Goal: Transaction & Acquisition: Book appointment/travel/reservation

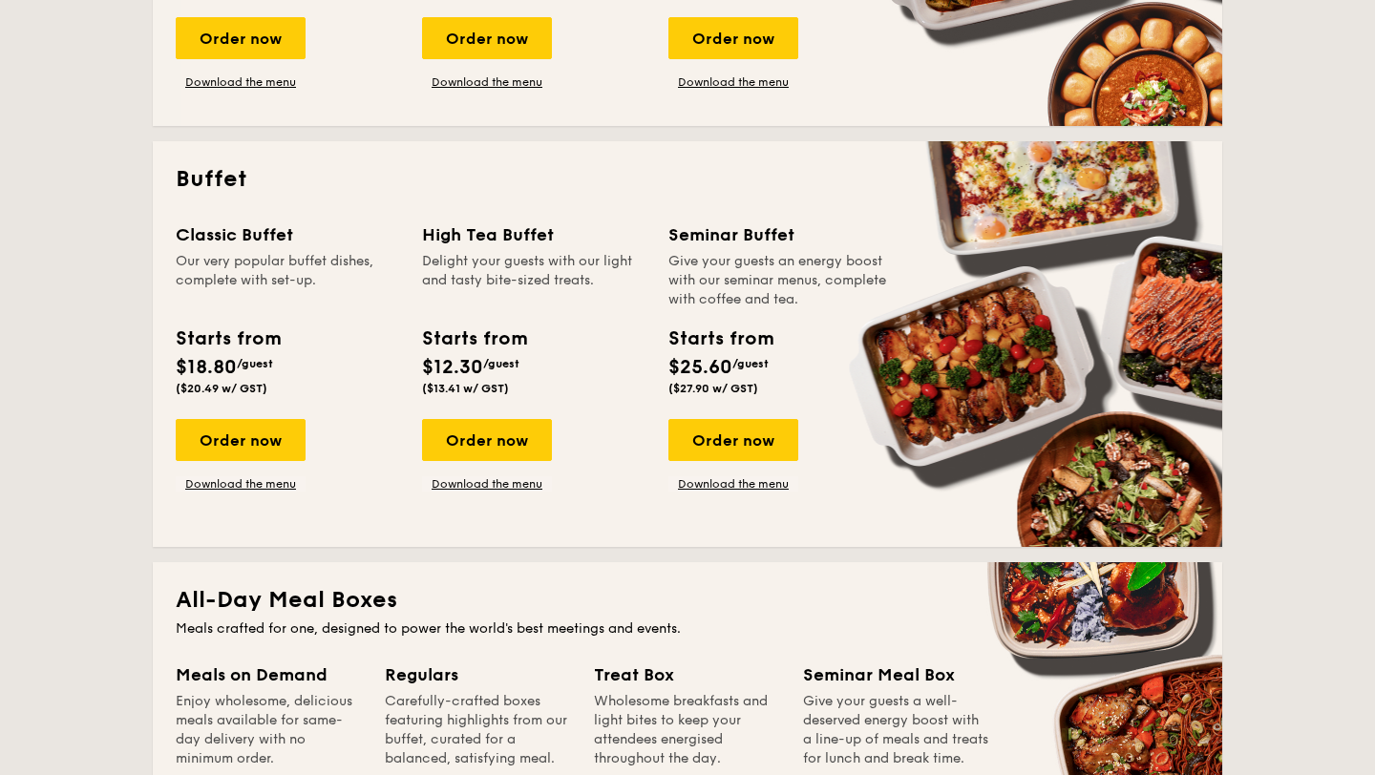
scroll to position [732, 0]
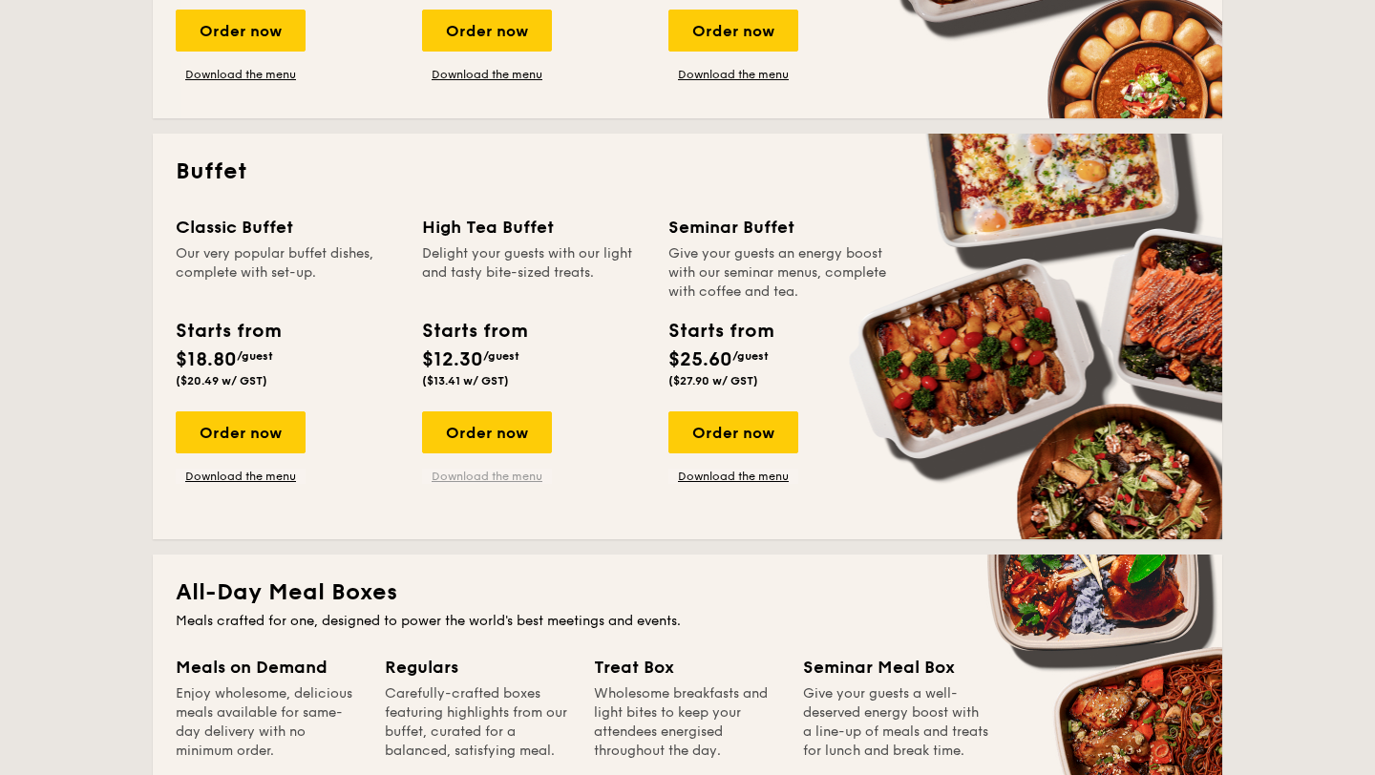
click at [512, 477] on link "Download the menu" at bounding box center [487, 476] width 130 height 15
click at [484, 430] on div "Order now" at bounding box center [487, 433] width 130 height 42
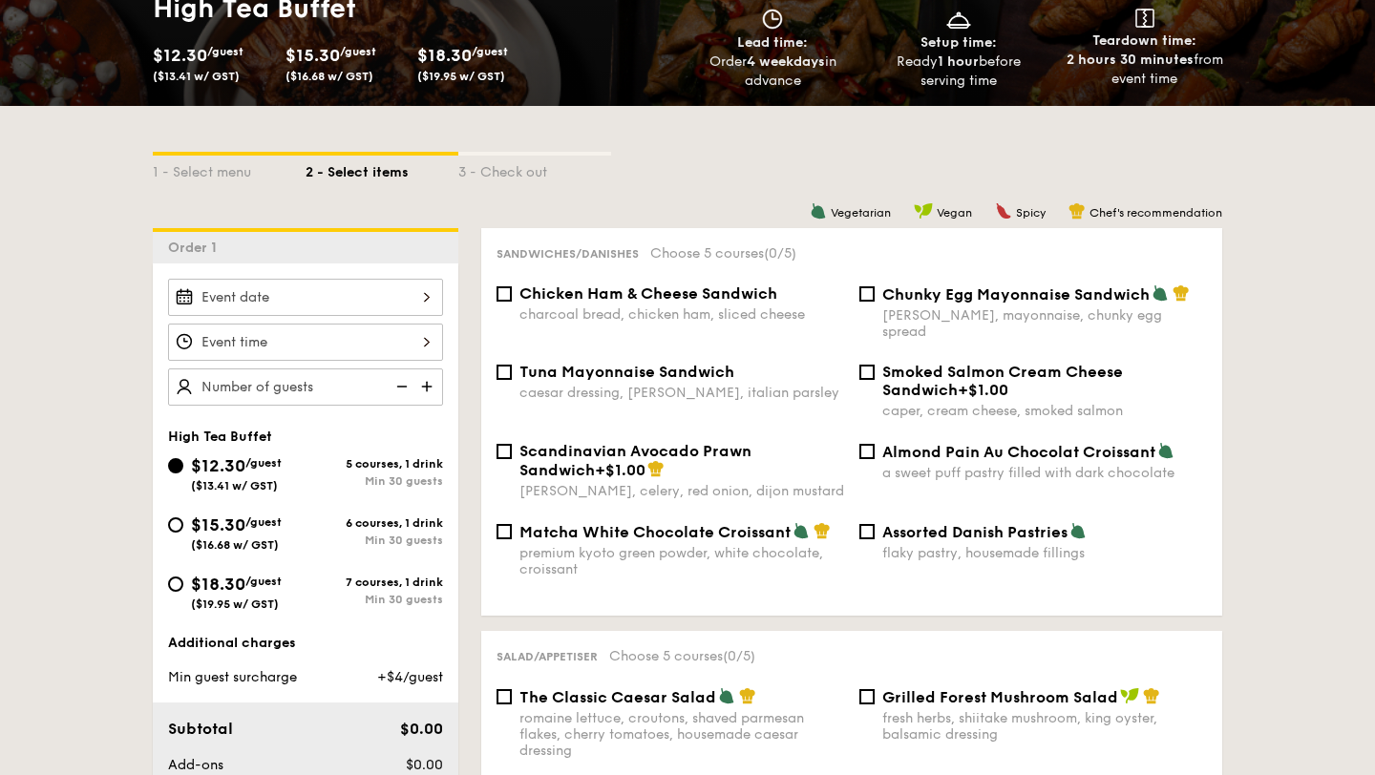
scroll to position [321, 0]
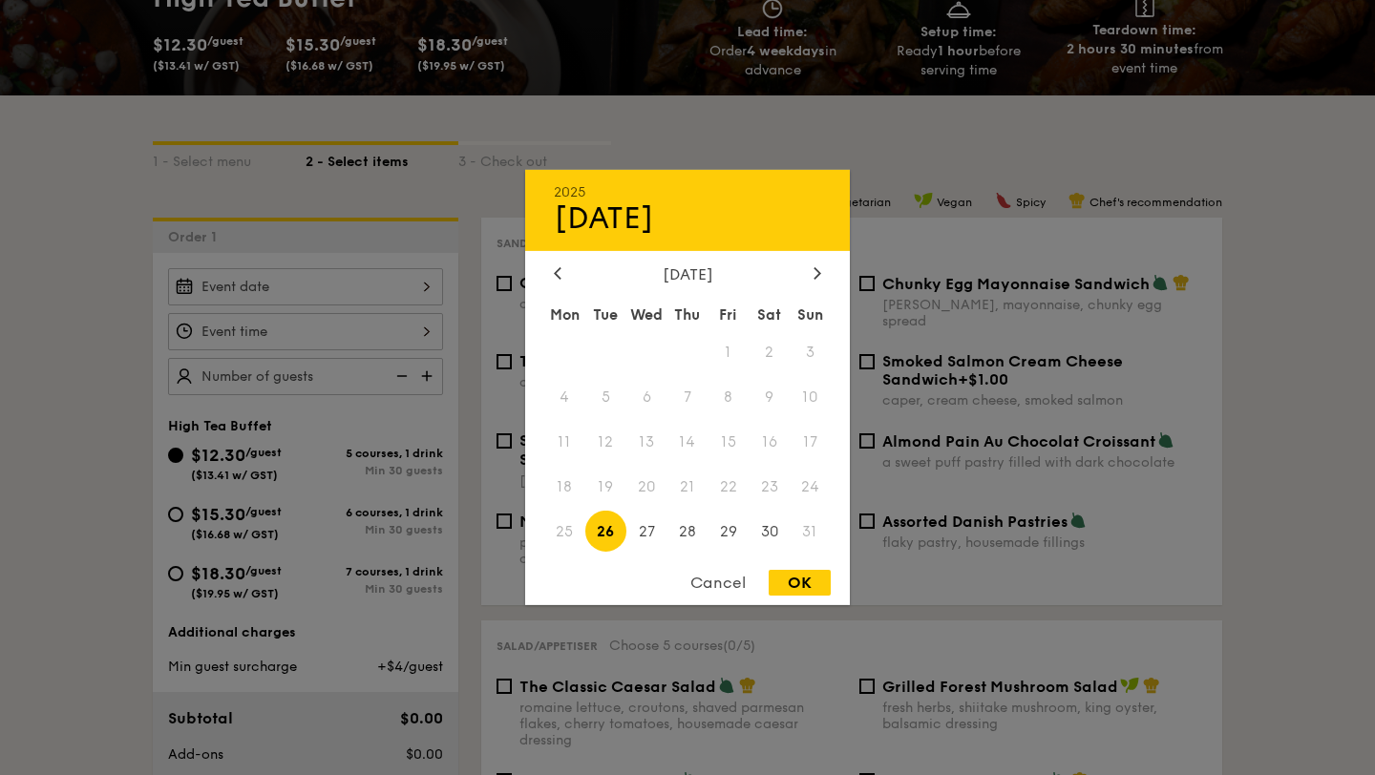
click at [274, 293] on div "2025 Aug 26 August 2025 Mon Tue Wed Thu Fri Sat Sun 1 2 3 4 5 6 7 8 9 10 11 12 …" at bounding box center [305, 286] width 275 height 37
click at [684, 537] on span "28" at bounding box center [688, 531] width 41 height 41
click at [788, 585] on div "OK" at bounding box center [800, 583] width 62 height 26
type input "Aug 28, 2025"
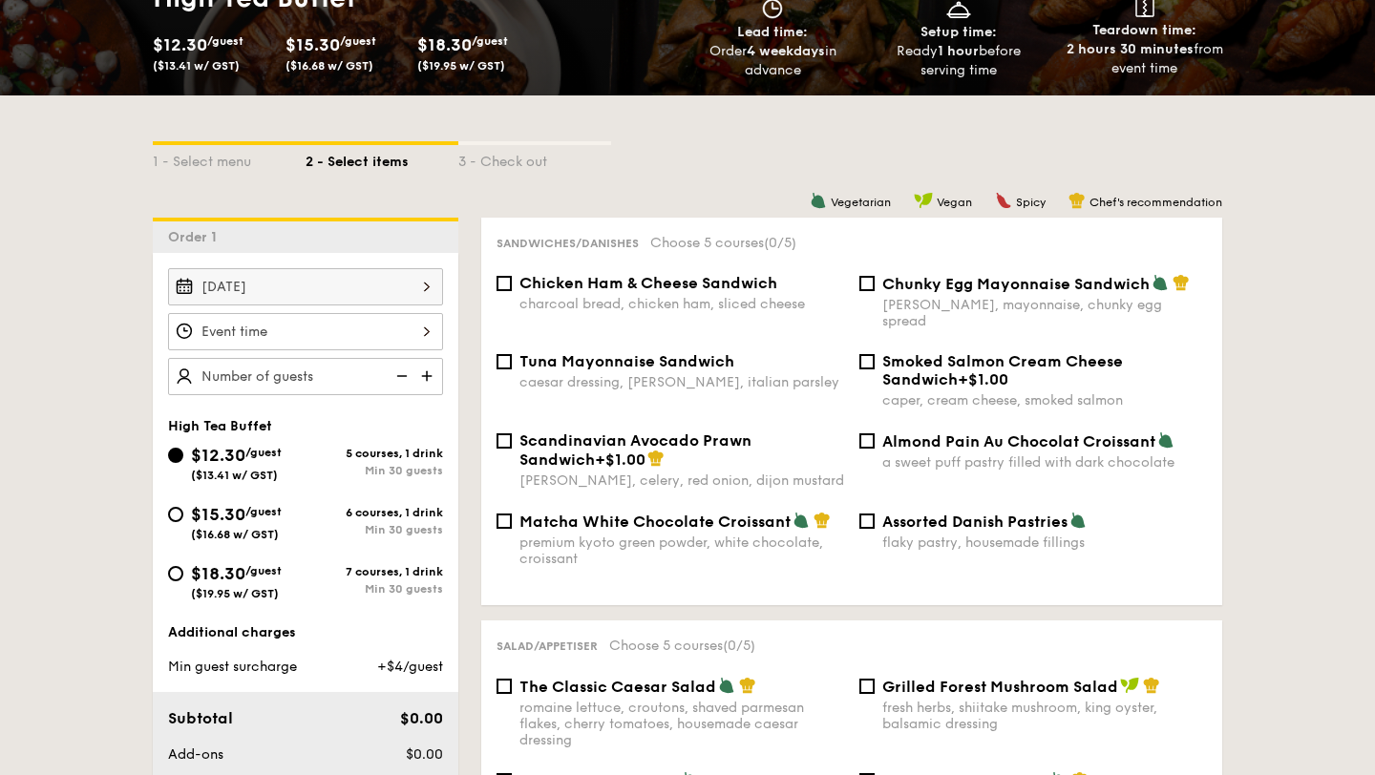
click at [306, 331] on div at bounding box center [305, 331] width 275 height 37
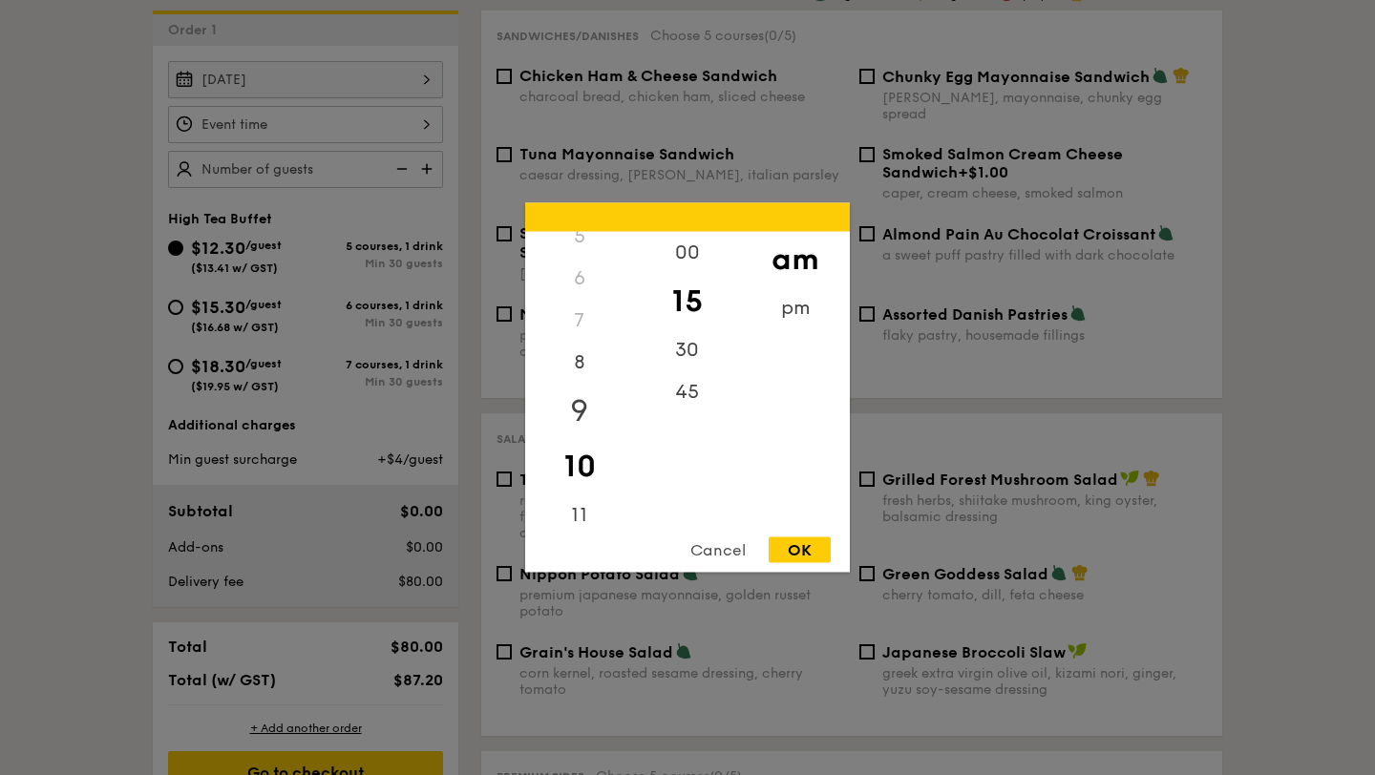
scroll to position [525, 0]
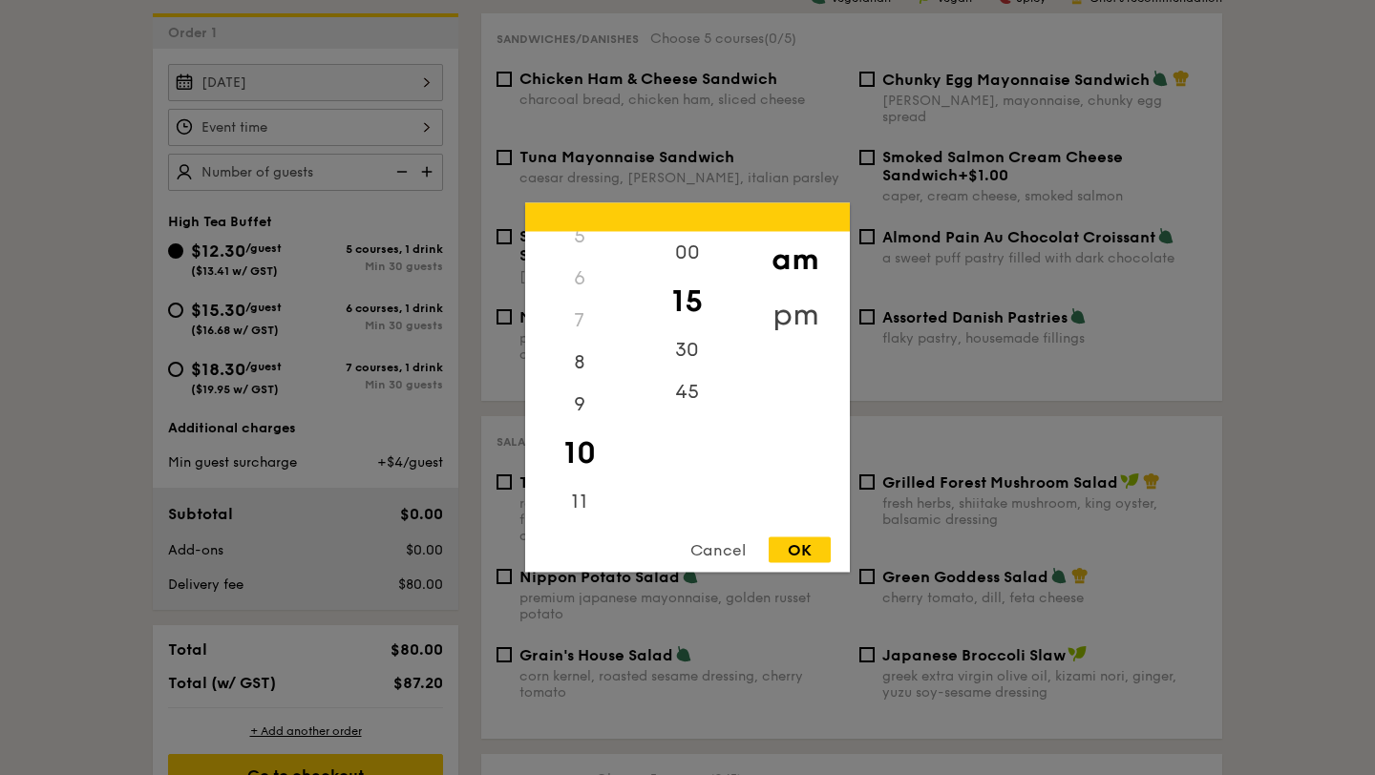
click at [801, 306] on div "pm" at bounding box center [795, 314] width 108 height 55
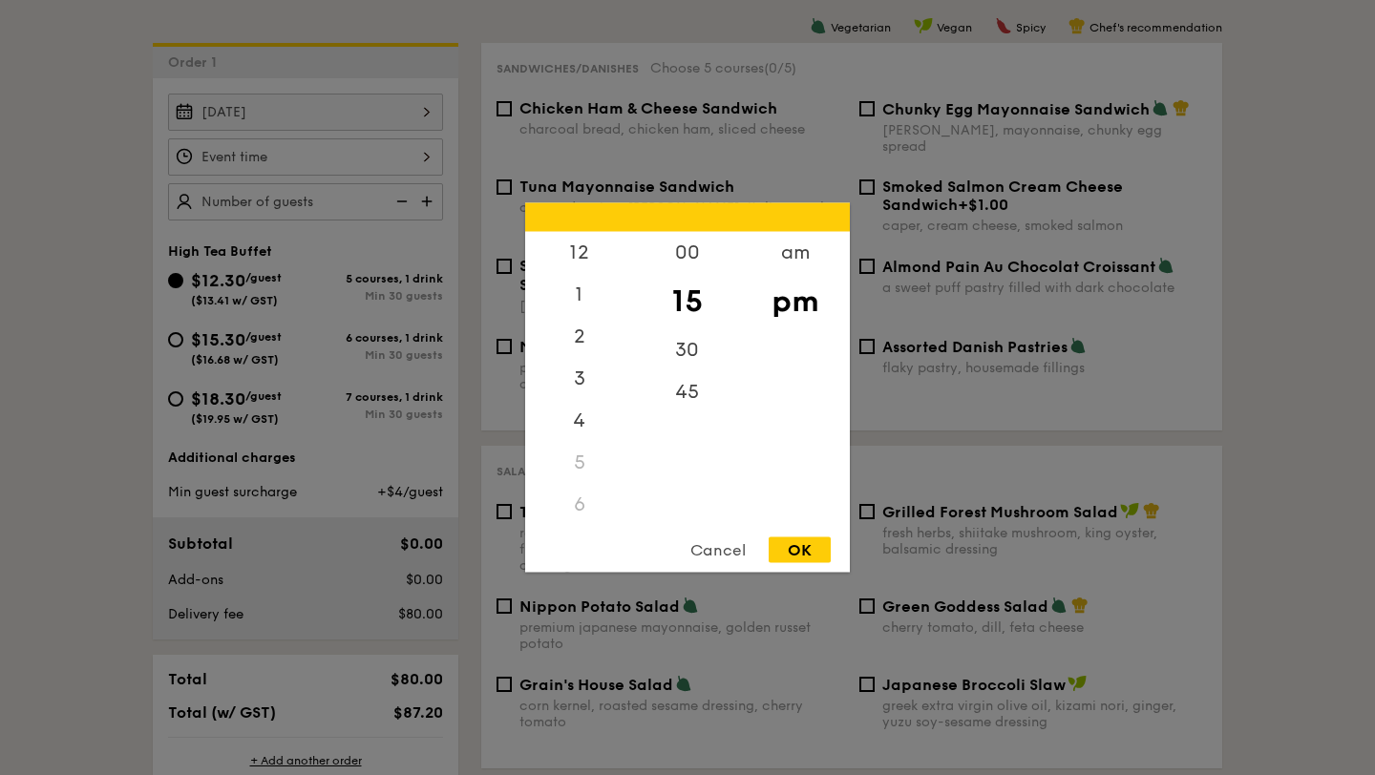
scroll to position [490, 0]
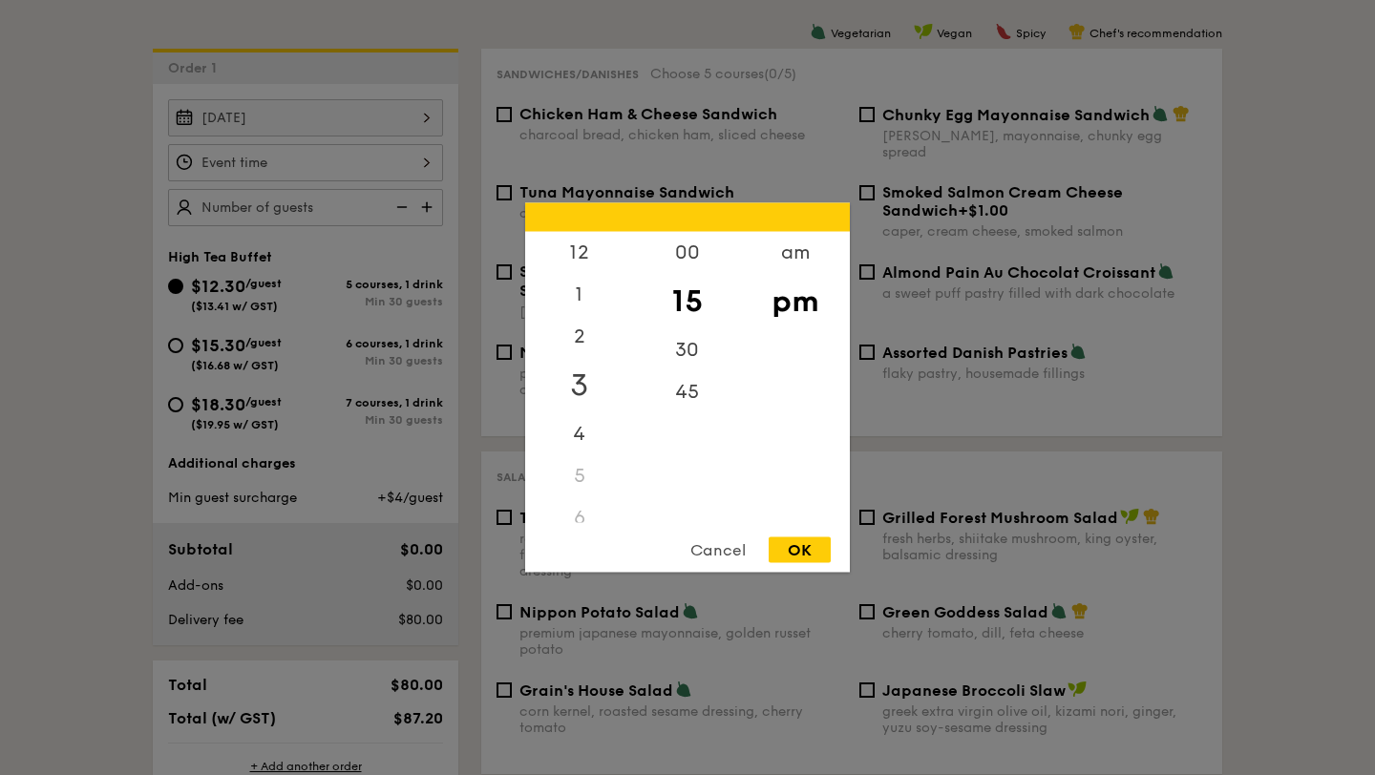
click at [577, 389] on div "3" at bounding box center [579, 385] width 108 height 55
click at [815, 544] on div "OK" at bounding box center [800, 551] width 62 height 26
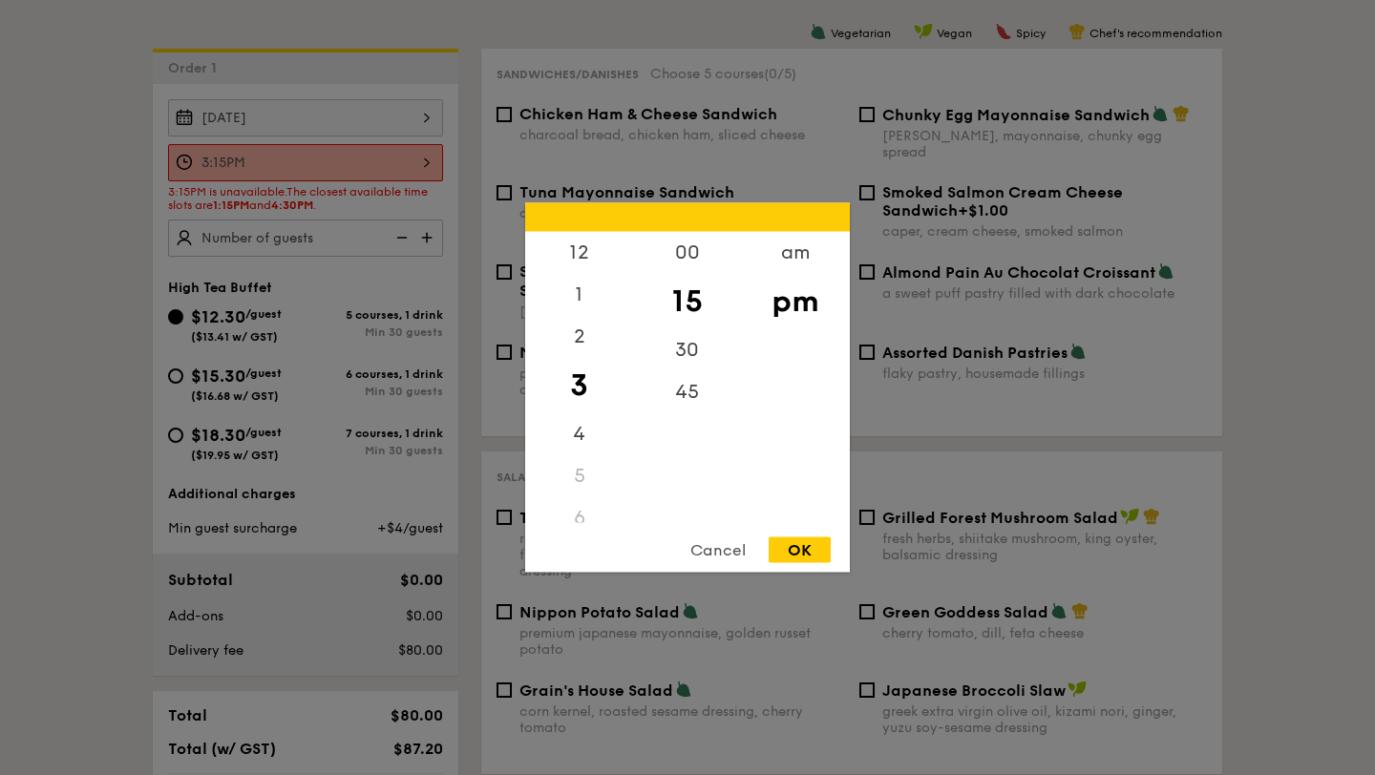
click at [382, 158] on div "3:15PM 12 1 2 3 4 5 6 7 8 9 10 11 00 15 30 45 am pm Cancel OK" at bounding box center [305, 162] width 275 height 37
click at [577, 444] on div "4" at bounding box center [579, 440] width 108 height 55
click at [689, 348] on div "30" at bounding box center [687, 356] width 108 height 55
click at [799, 546] on div "OK" at bounding box center [800, 551] width 62 height 26
type input "4:30PM"
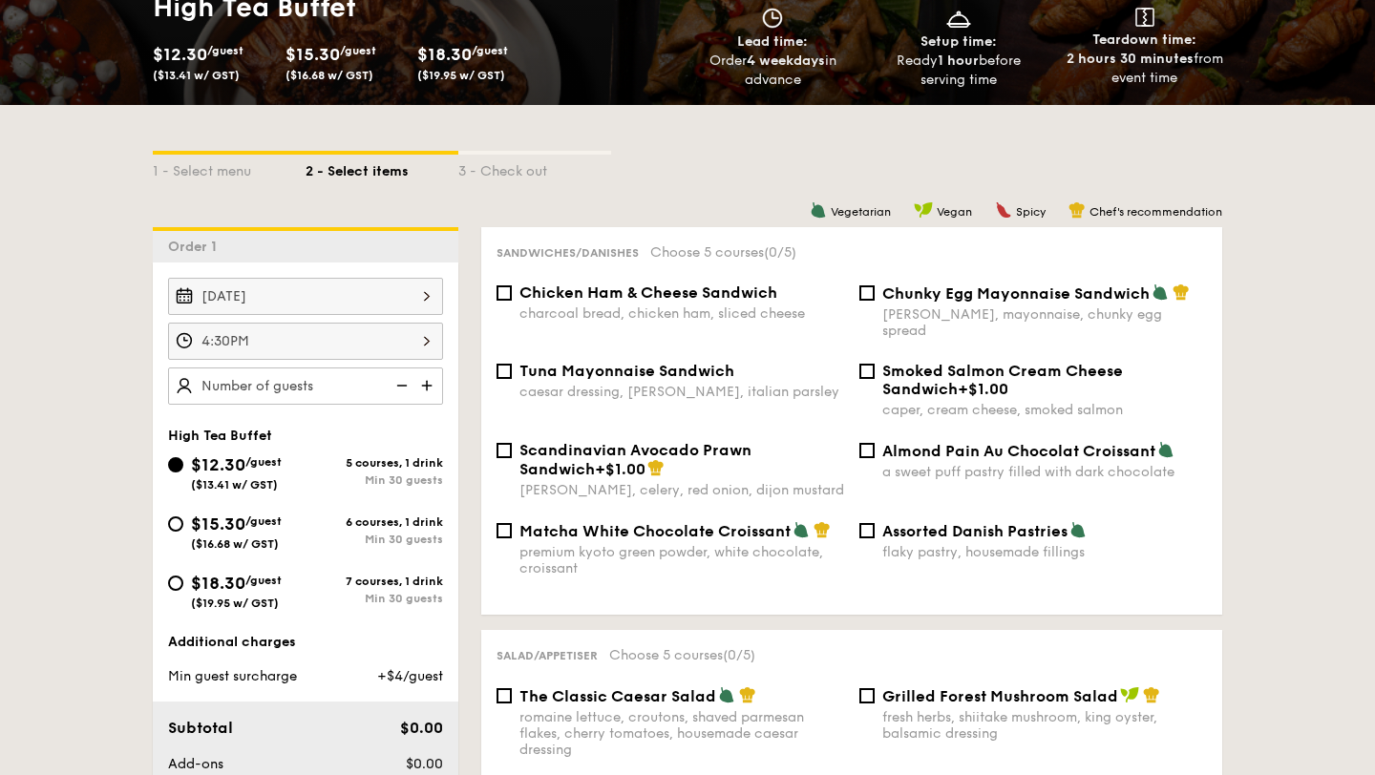
scroll to position [0, 0]
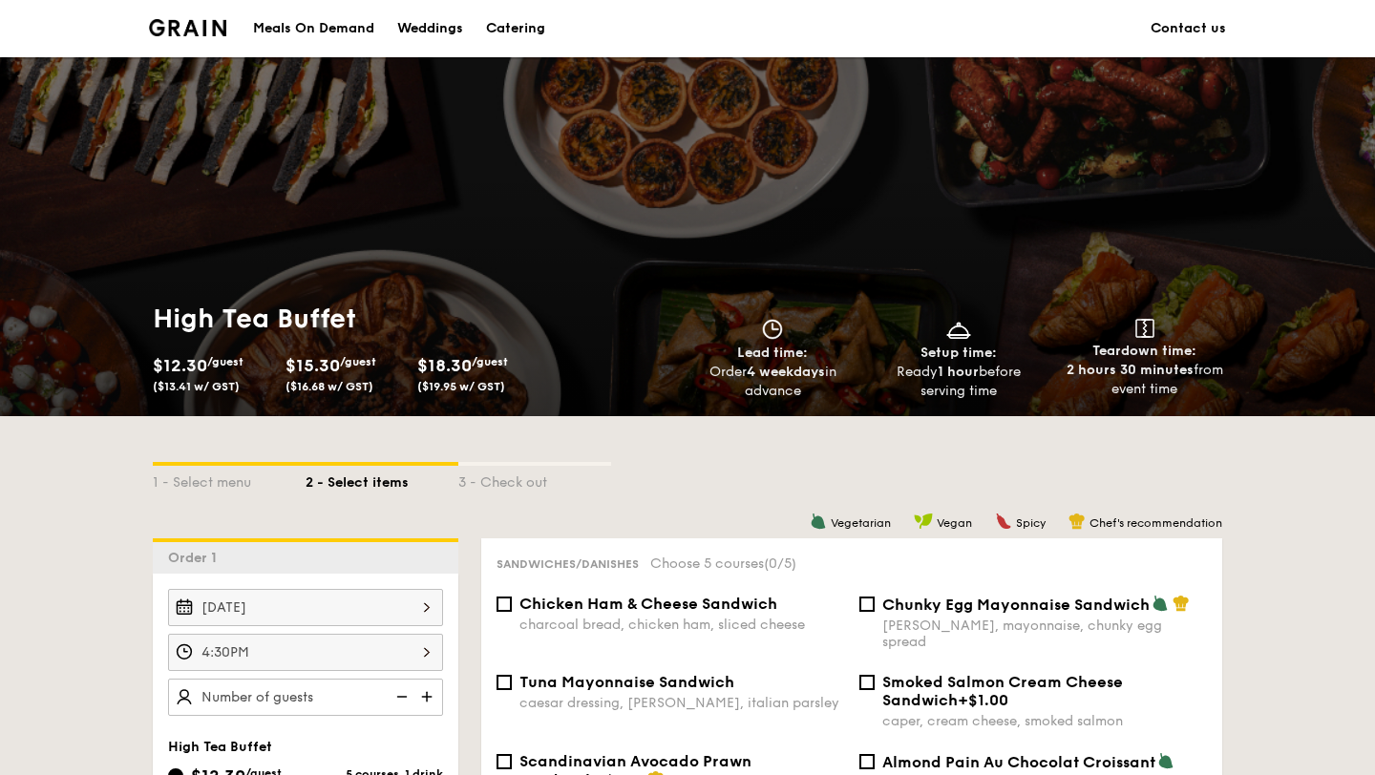
click at [1201, 42] on link "Contact us" at bounding box center [1188, 28] width 75 height 57
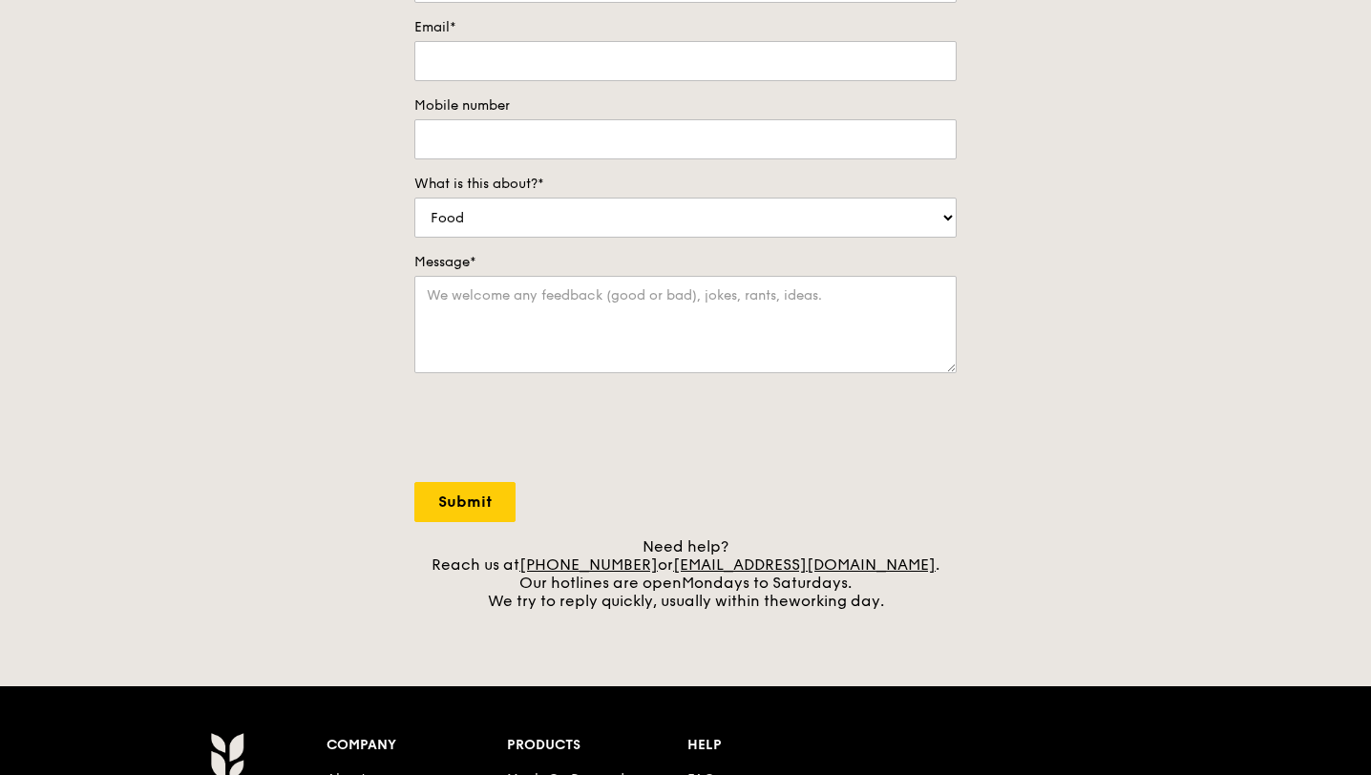
scroll to position [285, 0]
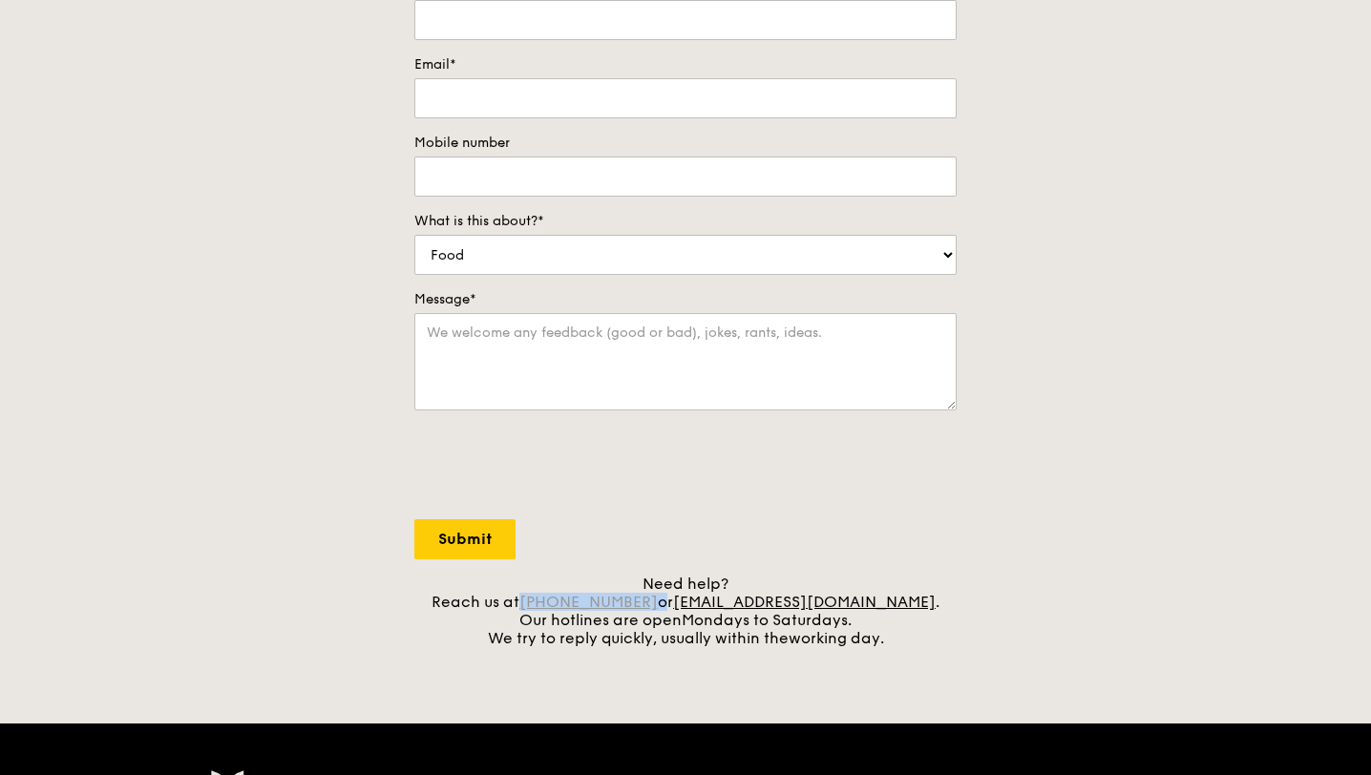
drag, startPoint x: 683, startPoint y: 602, endPoint x: 573, endPoint y: 599, distance: 109.9
click at [573, 599] on div "Need help? Reach us at +65 3163 5335 or concierge@grain.com.sg . Our hotlines a…" at bounding box center [685, 611] width 542 height 73
copy div "[PHONE_NUMBER]"
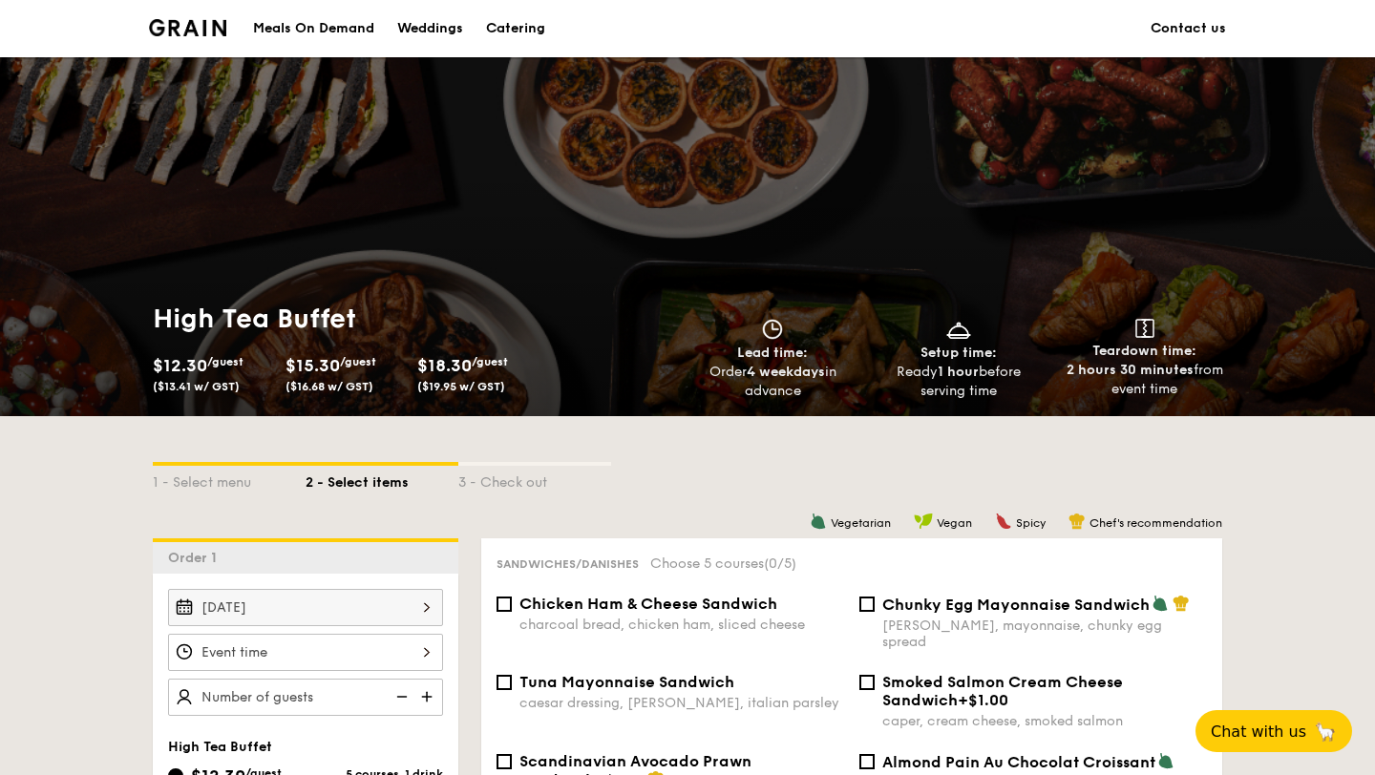
scroll to position [732, 0]
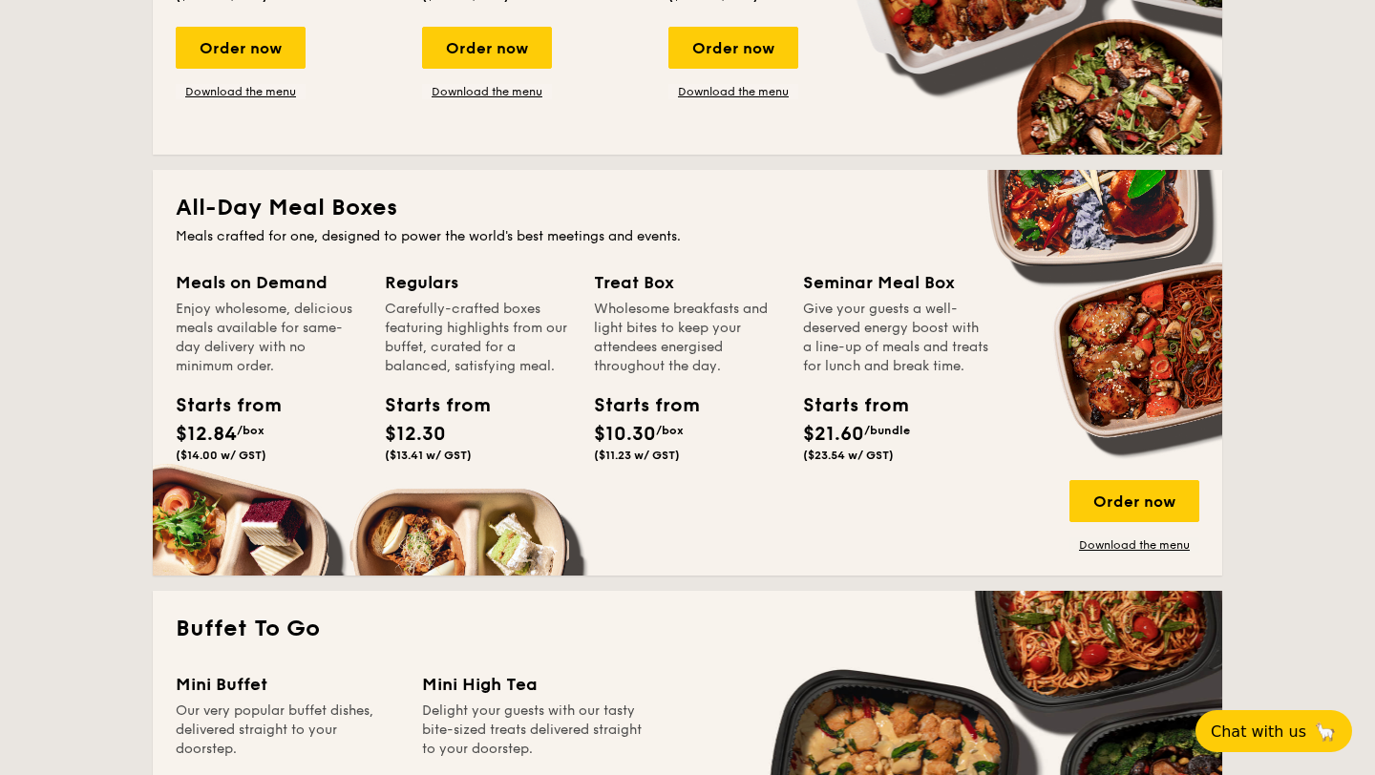
scroll to position [1066, 0]
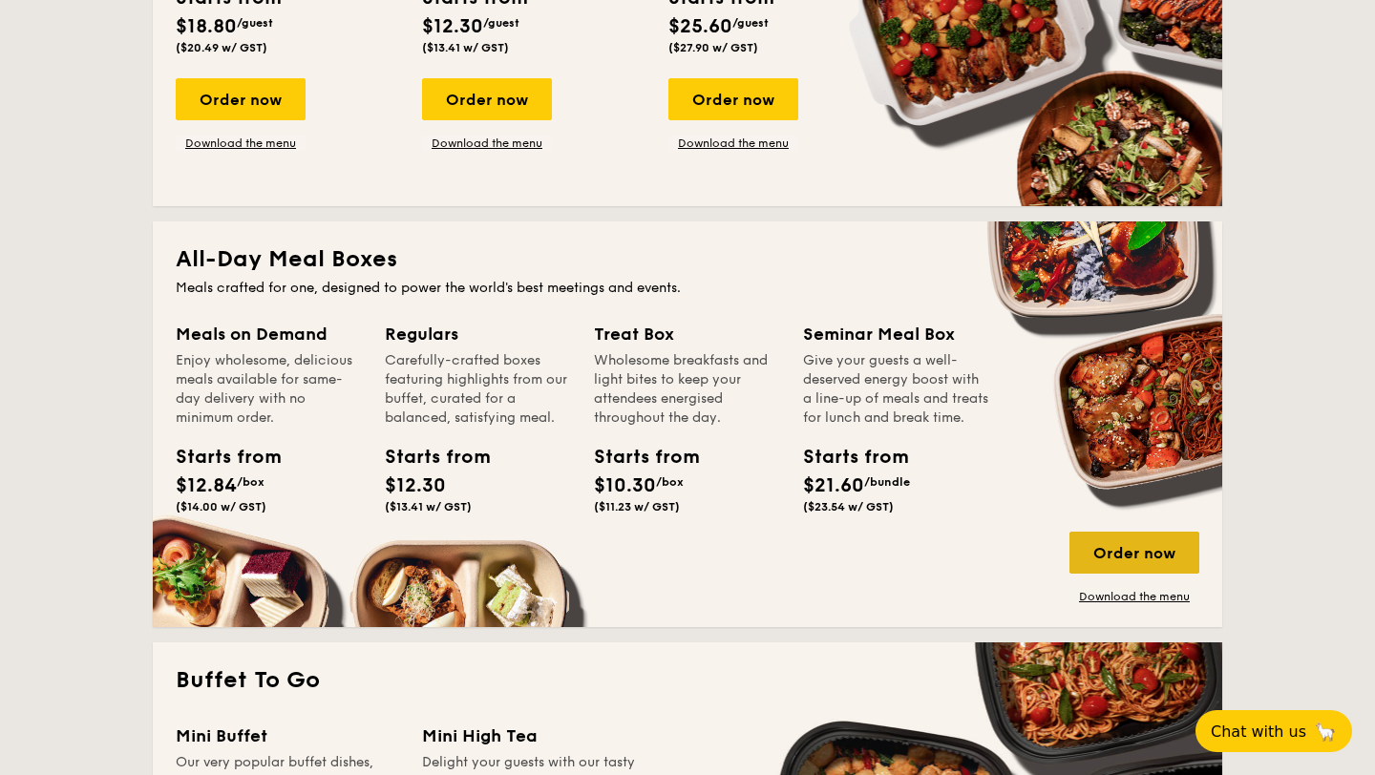
click at [1133, 557] on div "Order now" at bounding box center [1135, 553] width 130 height 42
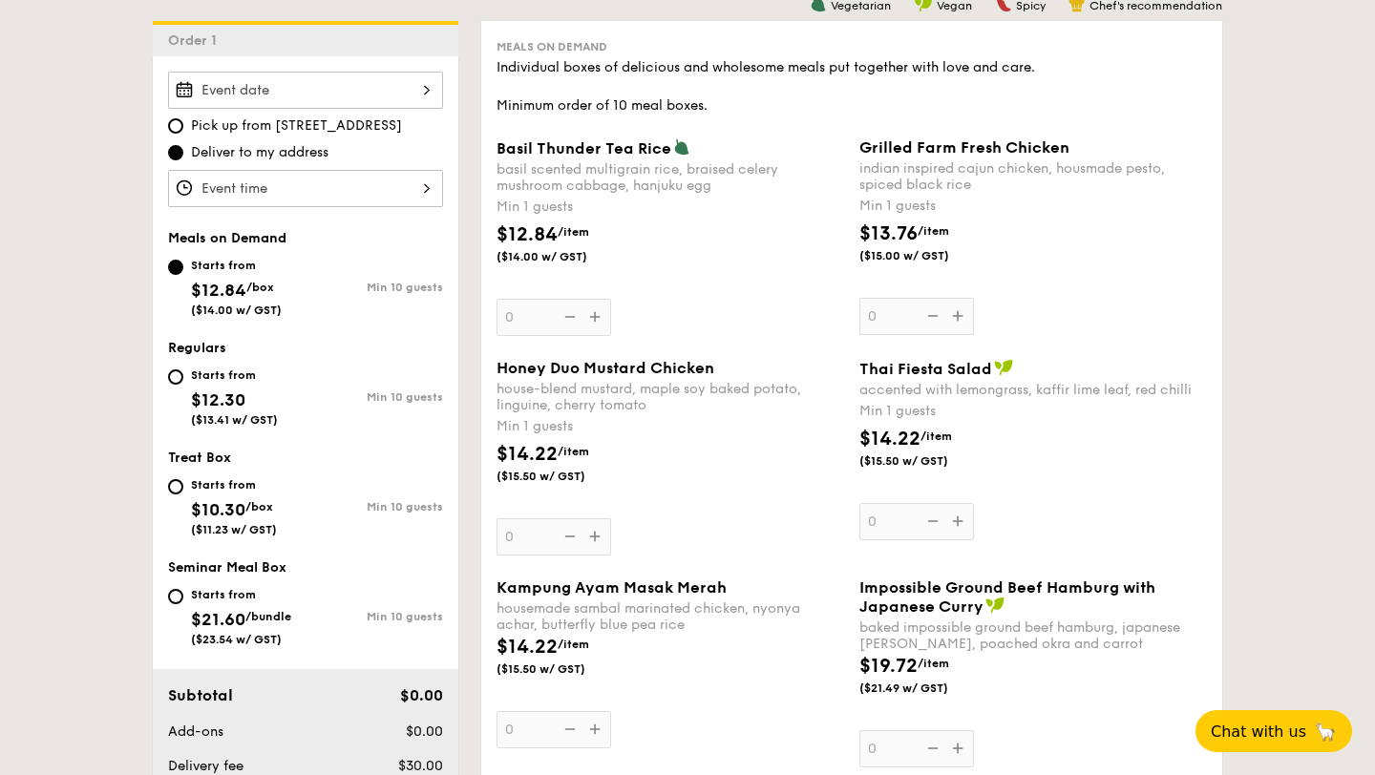
scroll to position [517, 0]
click at [183, 490] on div "Starts from $10.30 /box ($11.23 w/ GST)" at bounding box center [237, 506] width 138 height 63
click at [183, 490] on input "Starts from $10.30 /box ($11.23 w/ GST) Min 10 guests" at bounding box center [175, 487] width 15 height 15
radio input "true"
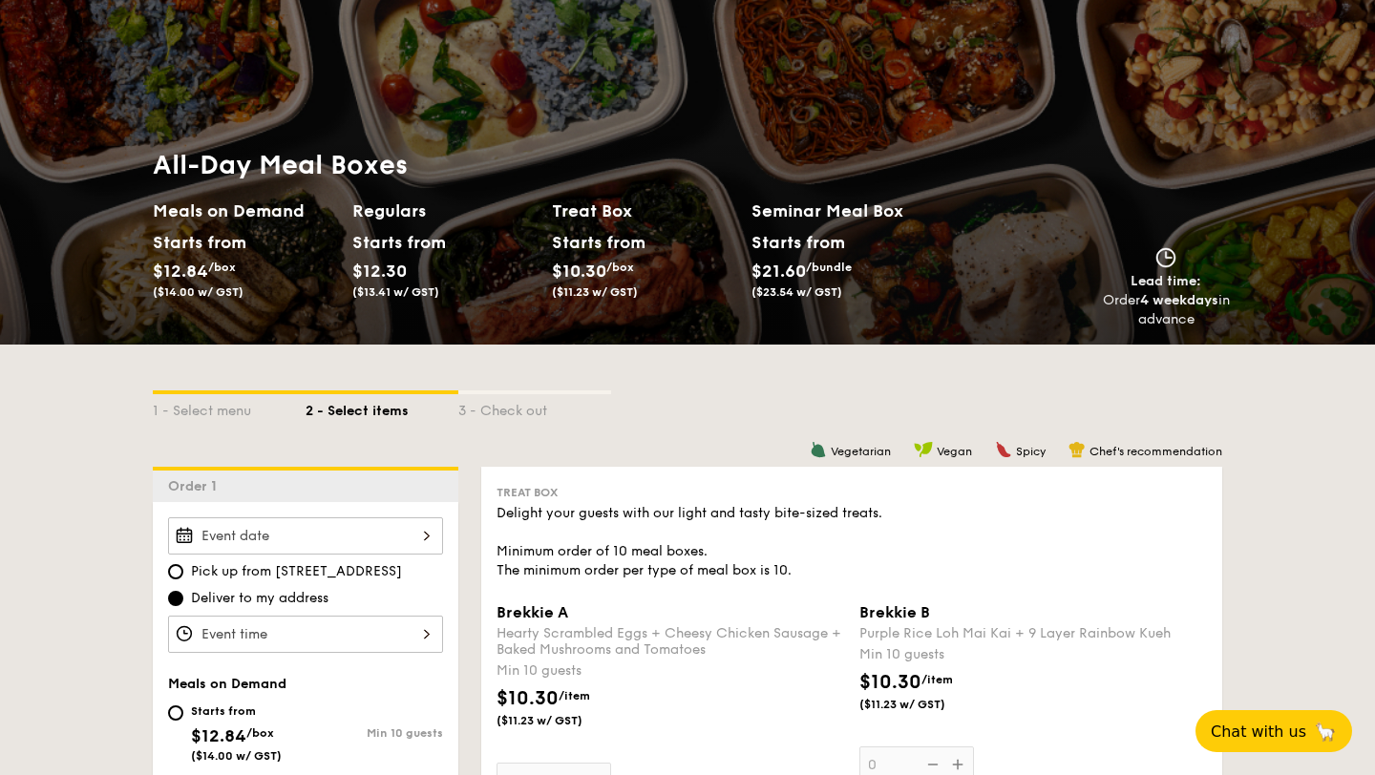
scroll to position [0, 0]
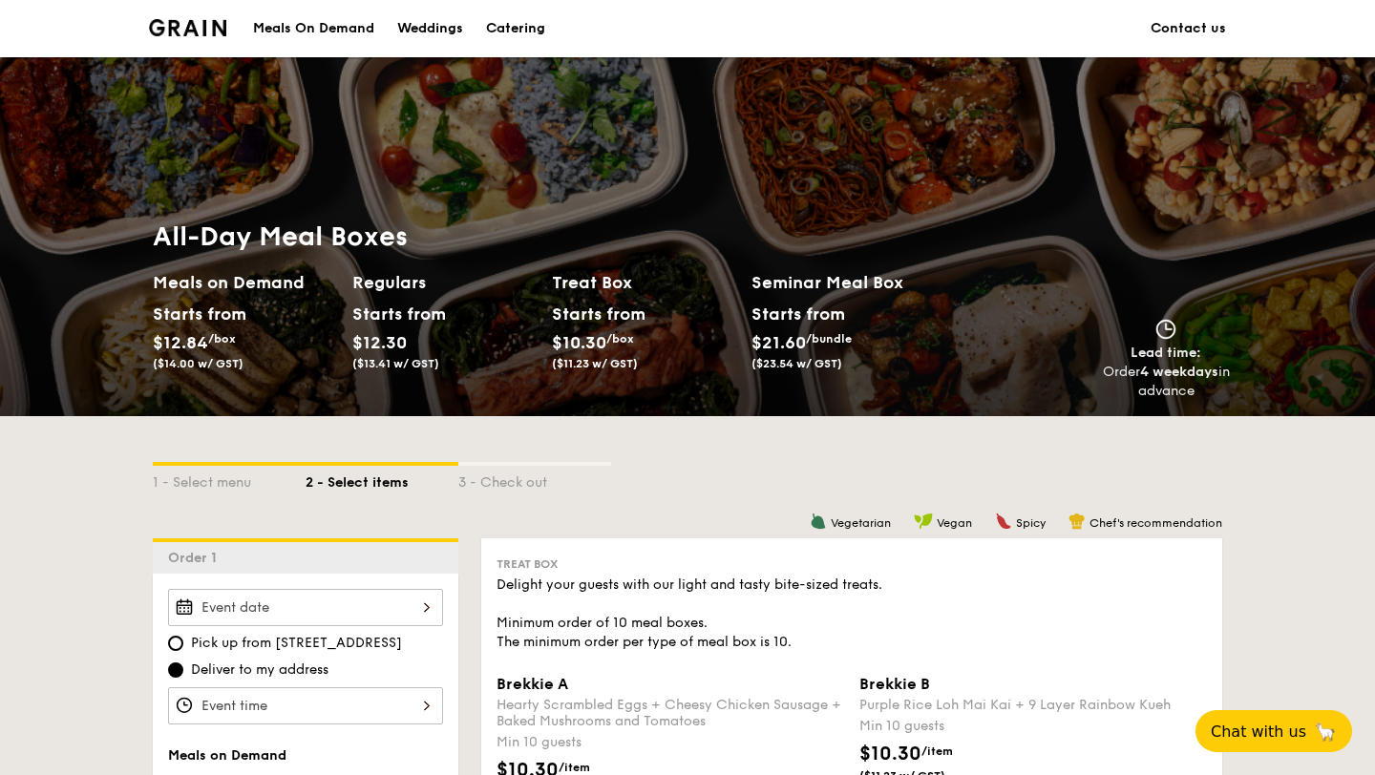
scroll to position [3153, 0]
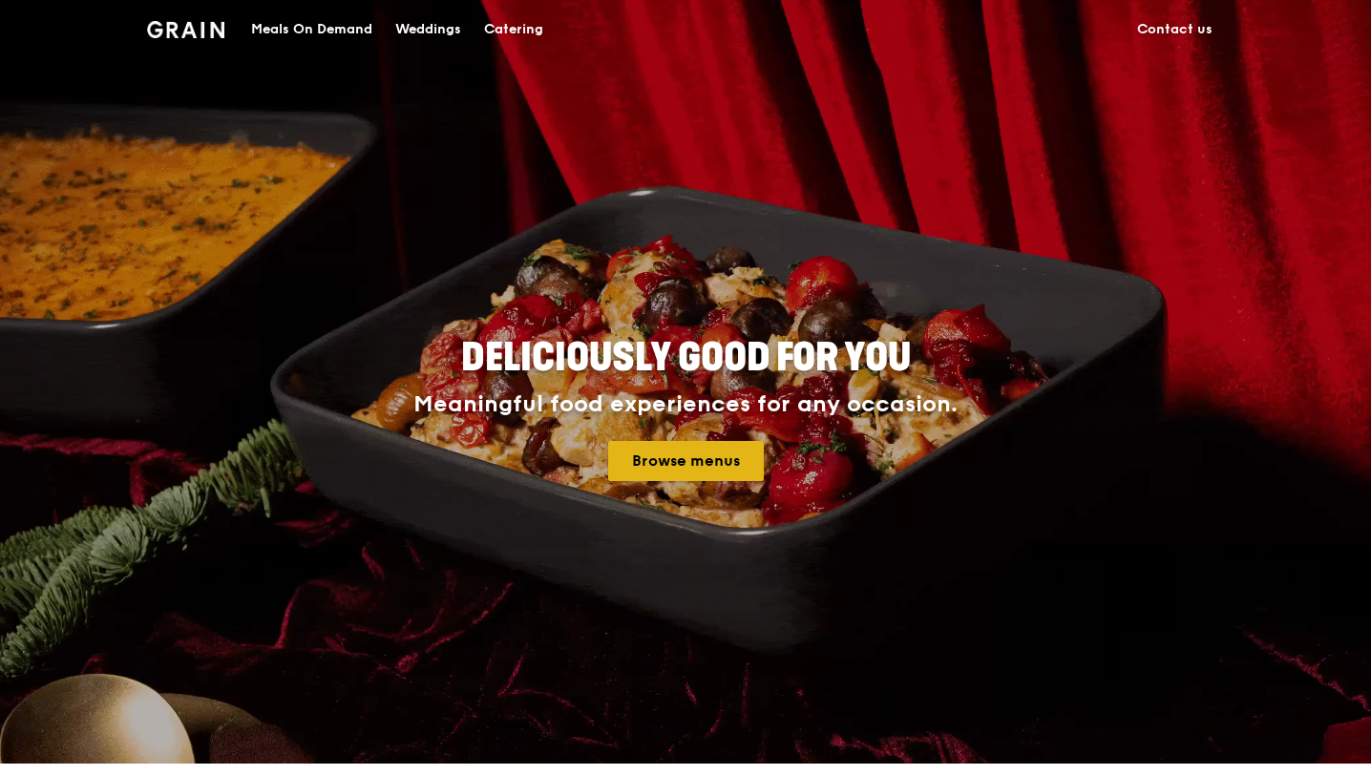
click at [721, 461] on link "Browse menus" at bounding box center [686, 461] width 156 height 40
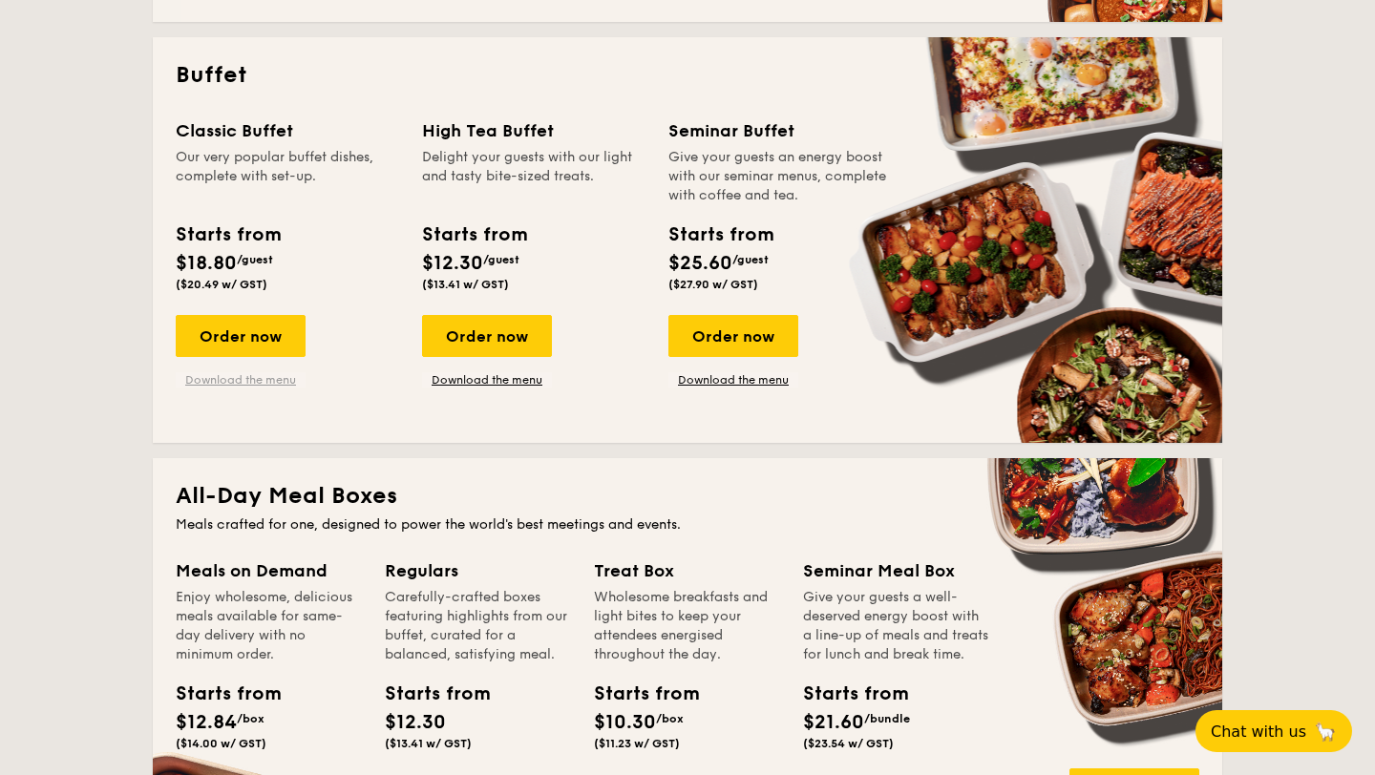
scroll to position [835, 0]
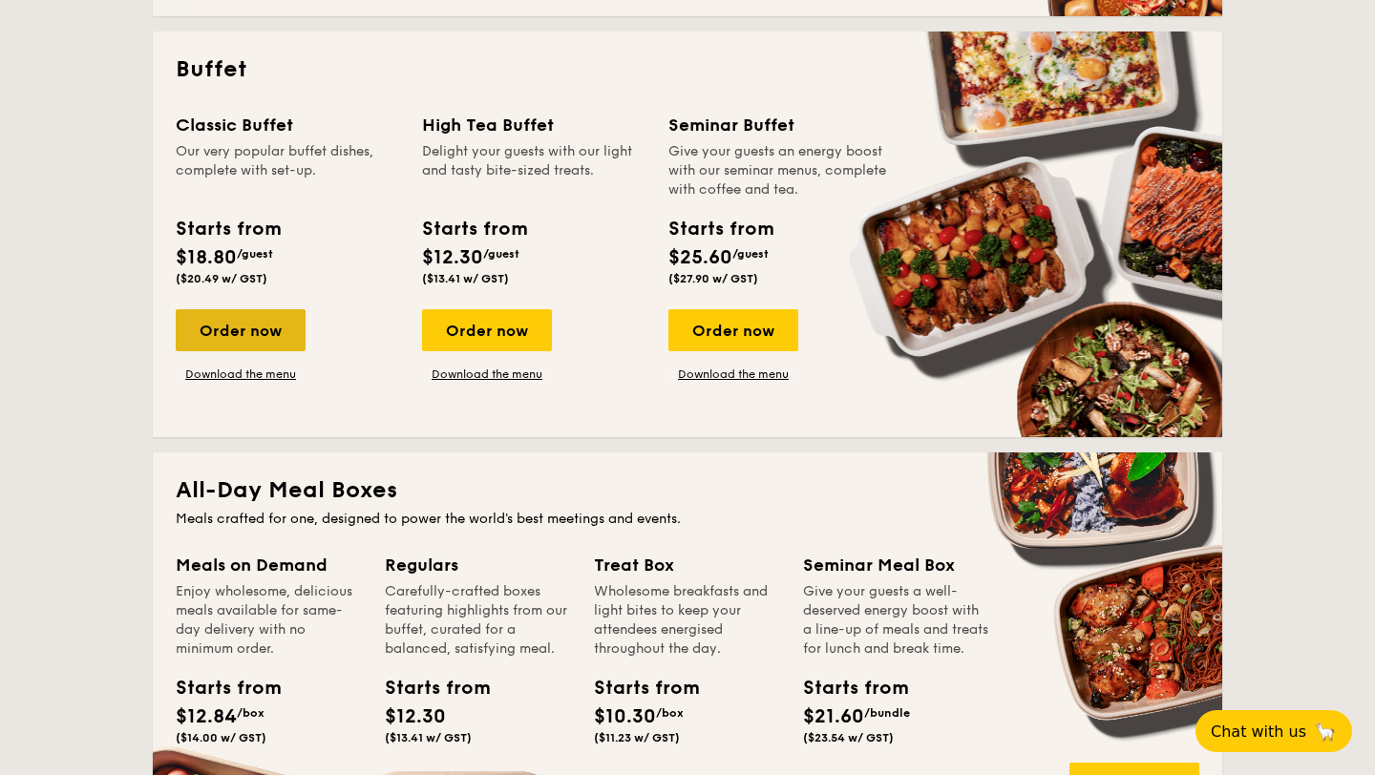
click at [253, 335] on div "Order now" at bounding box center [241, 330] width 130 height 42
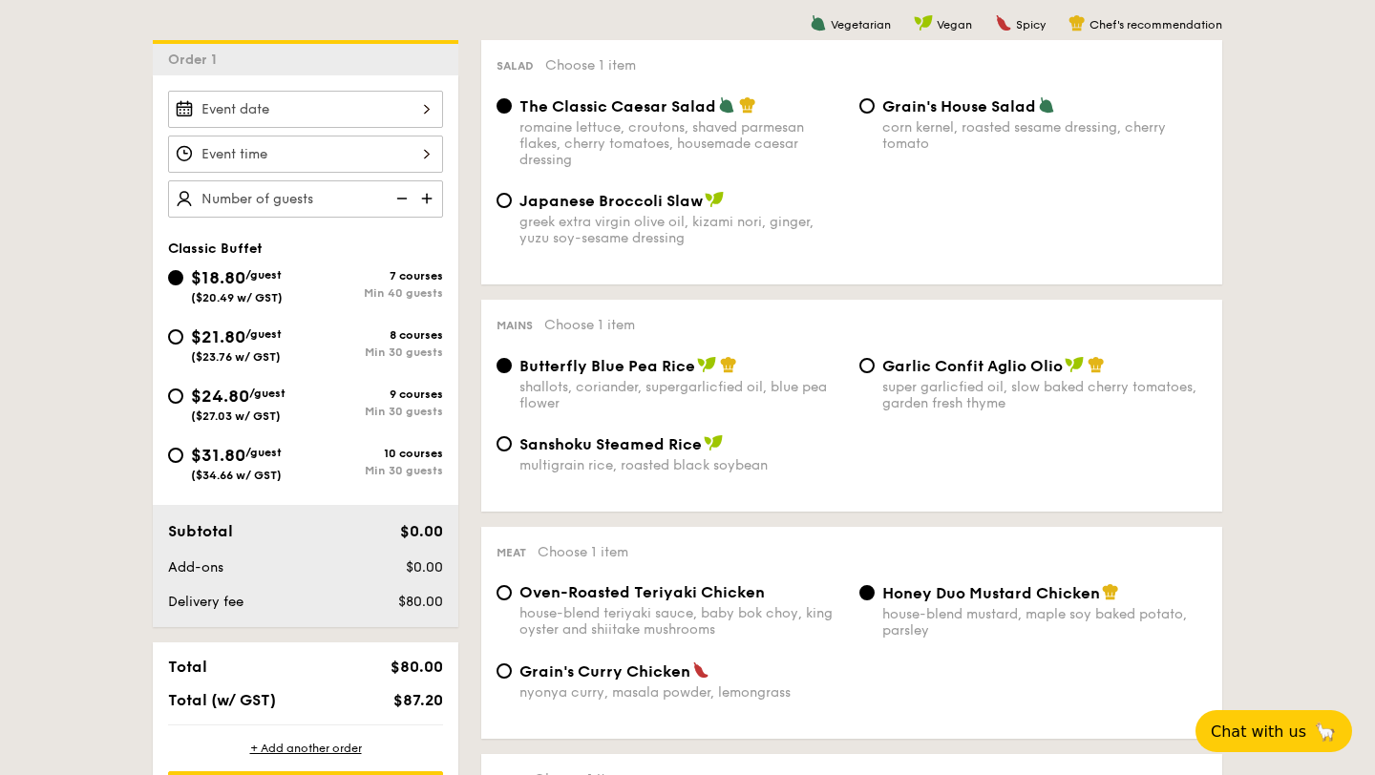
scroll to position [495, 0]
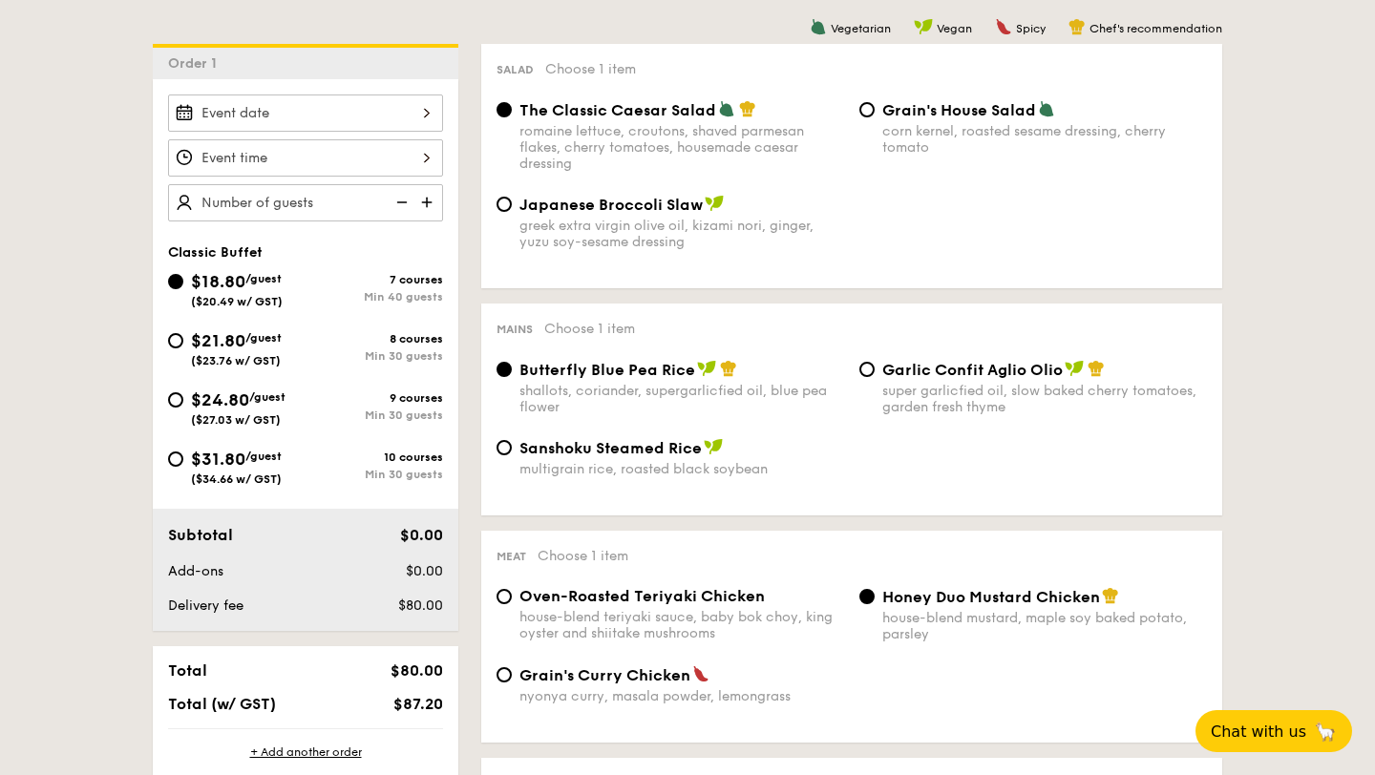
click at [303, 163] on div at bounding box center [305, 157] width 275 height 37
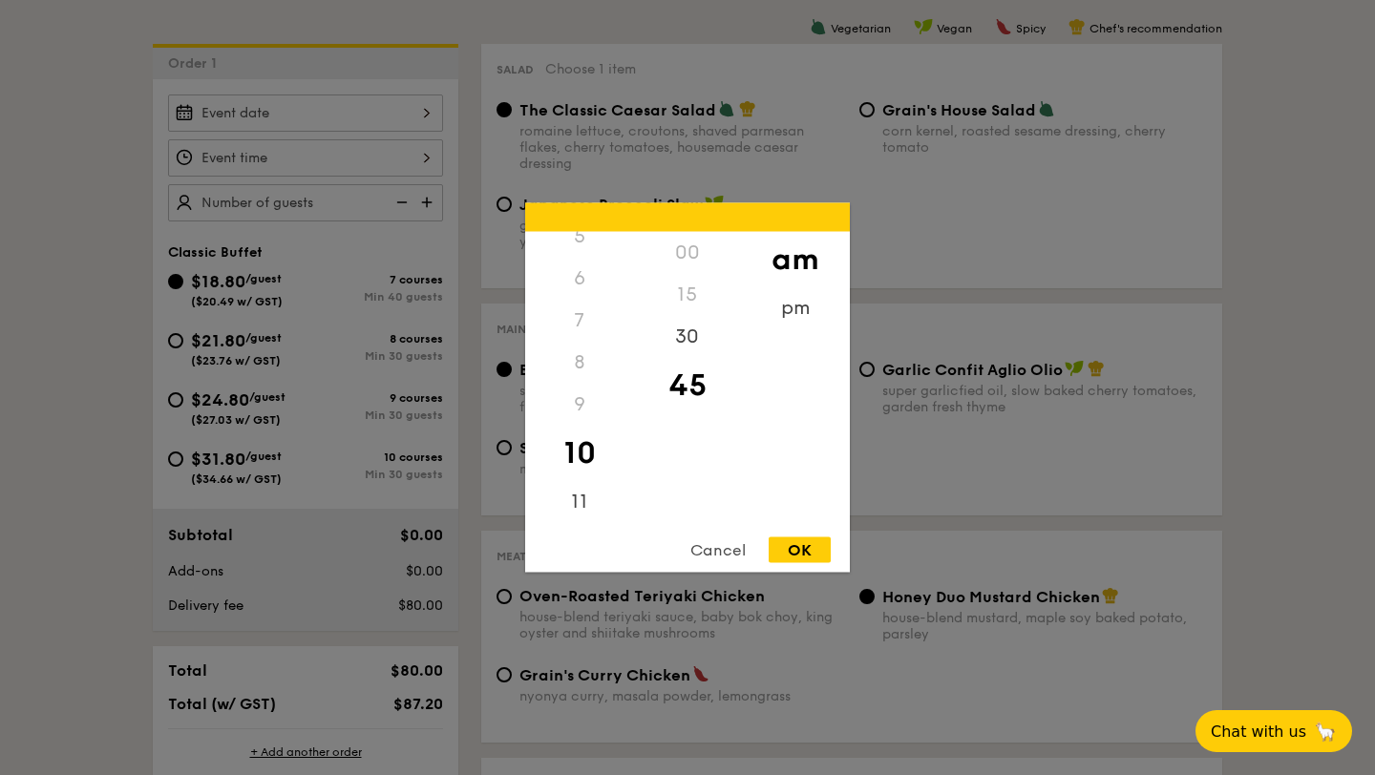
scroll to position [225, 0]
click at [578, 509] on div "11" at bounding box center [579, 509] width 108 height 55
click at [803, 550] on div "OK" at bounding box center [800, 551] width 62 height 26
type input "11:45AM"
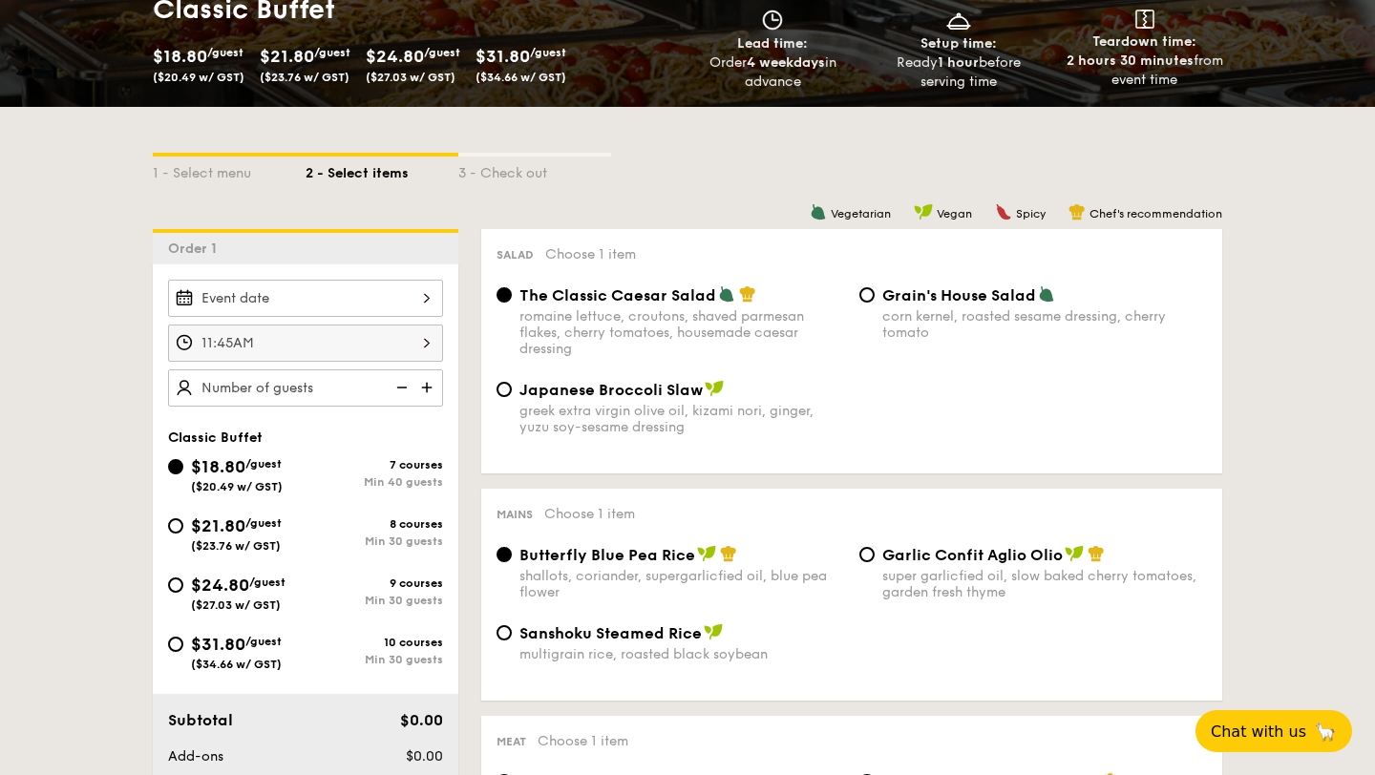
scroll to position [310, 0]
